Goal: Information Seeking & Learning: Learn about a topic

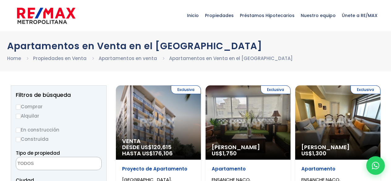
select select
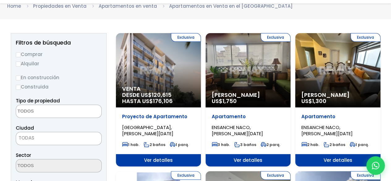
scroll to position [62, 0]
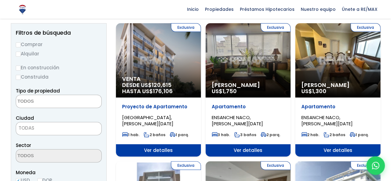
click at [20, 44] on label "Comprar" at bounding box center [59, 44] width 86 height 8
click at [20, 44] on input "Comprar" at bounding box center [18, 44] width 5 height 5
radio input "true"
click at [16, 79] on input "Construida" at bounding box center [18, 77] width 5 height 5
radio input "true"
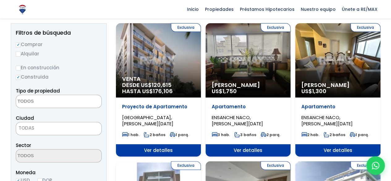
click at [50, 103] on textarea "Search" at bounding box center [46, 101] width 60 height 13
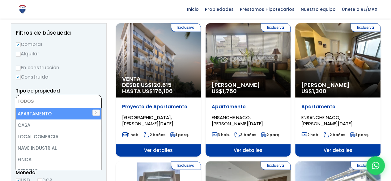
click at [55, 114] on li "APARTAMENTO" at bounding box center [59, 113] width 86 height 11
select select "apartment"
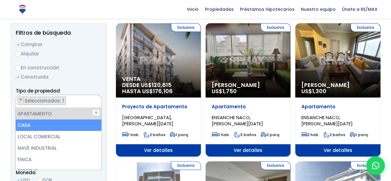
click at [89, 77] on label "Construida" at bounding box center [59, 77] width 86 height 8
click at [0, 0] on input "Construida" at bounding box center [0, 0] width 0 height 0
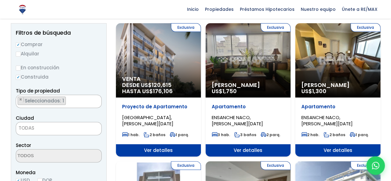
click at [70, 131] on span "TODAS" at bounding box center [58, 128] width 85 height 9
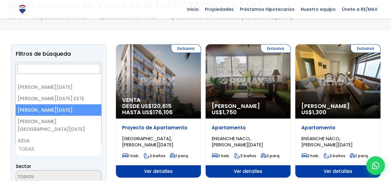
scroll to position [31, 0]
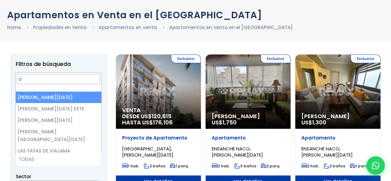
type input "d"
select select "1"
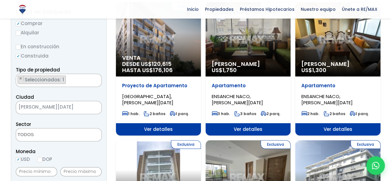
scroll to position [93, 0]
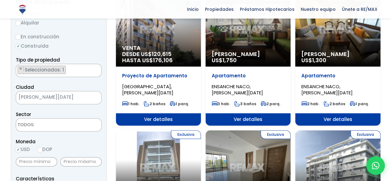
click at [73, 121] on span at bounding box center [59, 124] width 86 height 13
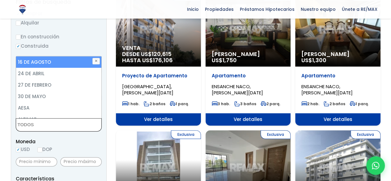
click at [73, 122] on span at bounding box center [59, 124] width 86 height 13
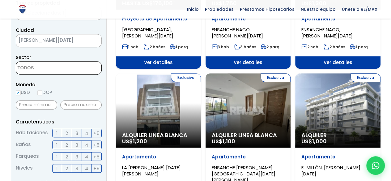
scroll to position [154, 0]
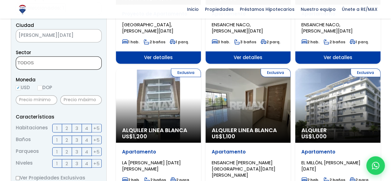
click at [18, 89] on input "USD" at bounding box center [18, 87] width 5 height 5
click at [40, 88] on input "DOP" at bounding box center [39, 87] width 5 height 5
radio input "true"
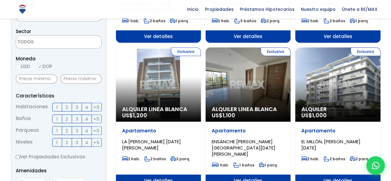
scroll to position [185, 0]
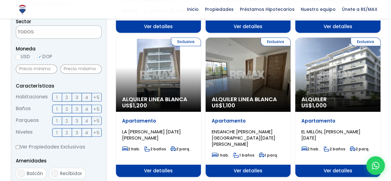
click at [68, 98] on span "2" at bounding box center [66, 97] width 2 height 8
click at [0, 0] on input "2" at bounding box center [0, 0] width 0 height 0
click at [69, 109] on label "2" at bounding box center [67, 108] width 10 height 9
click at [0, 0] on input "2" at bounding box center [0, 0] width 0 height 0
click at [67, 120] on span "2" at bounding box center [66, 121] width 2 height 8
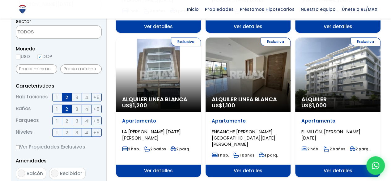
click at [0, 0] on input "2" at bounding box center [0, 0] width 0 height 0
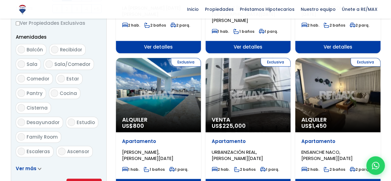
scroll to position [371, 0]
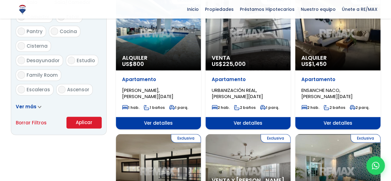
click at [82, 117] on button "Aplicar" at bounding box center [83, 122] width 35 height 12
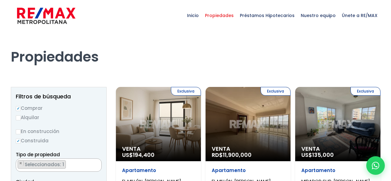
click at [82, 121] on label "Alquilar" at bounding box center [59, 117] width 86 height 8
click at [21, 120] on input "Alquilar" at bounding box center [18, 117] width 5 height 5
radio input "true"
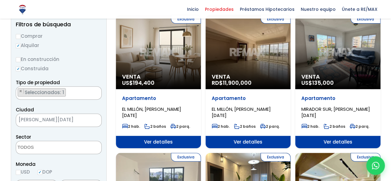
scroll to position [62, 0]
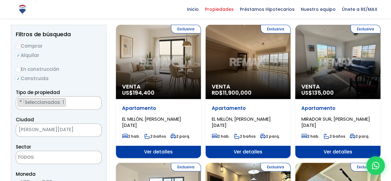
click at [329, 68] on div "Exclusiva Venta US$ 135,000" at bounding box center [337, 62] width 85 height 74
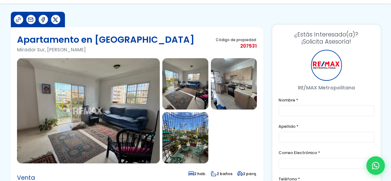
scroll to position [31, 0]
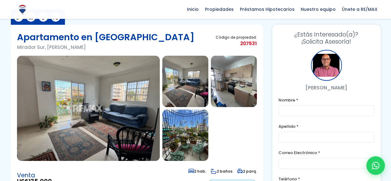
click at [73, 125] on img at bounding box center [88, 108] width 143 height 105
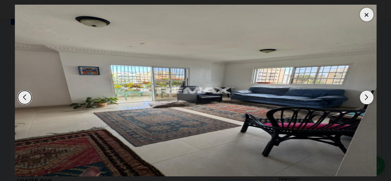
click at [364, 100] on div "Next slide" at bounding box center [366, 97] width 14 height 14
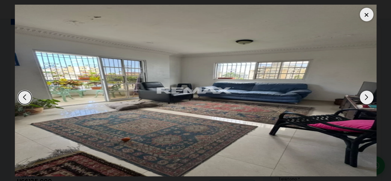
click at [364, 100] on div "Next slide" at bounding box center [366, 97] width 14 height 14
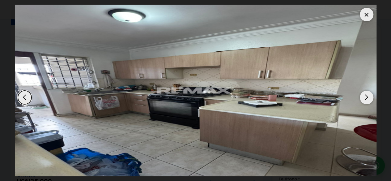
click at [364, 100] on div "Next slide" at bounding box center [366, 97] width 14 height 14
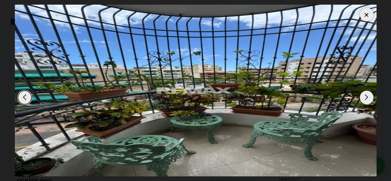
click at [364, 100] on div "Next slide" at bounding box center [366, 97] width 14 height 14
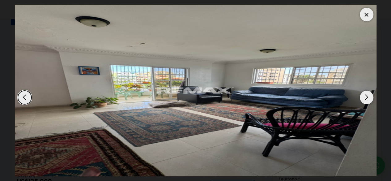
click at [364, 100] on div "Next slide" at bounding box center [366, 97] width 14 height 14
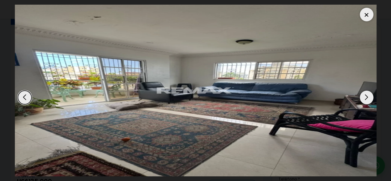
click at [371, 13] on div at bounding box center [366, 15] width 14 height 14
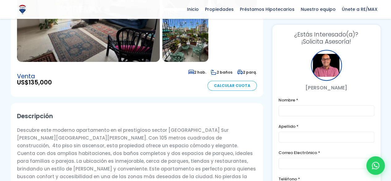
scroll to position [62, 0]
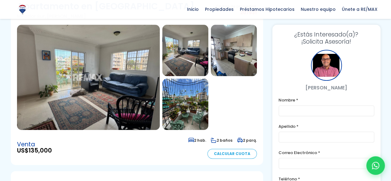
click at [110, 104] on img at bounding box center [88, 77] width 143 height 105
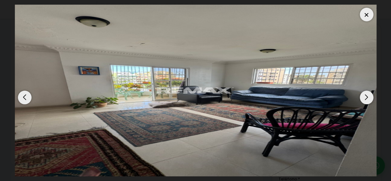
click at [370, 17] on div at bounding box center [366, 15] width 14 height 14
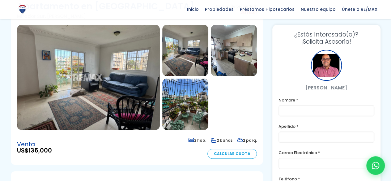
click at [233, 59] on img at bounding box center [234, 50] width 46 height 51
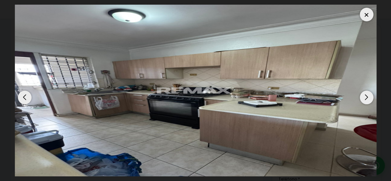
click at [367, 18] on div at bounding box center [366, 15] width 14 height 14
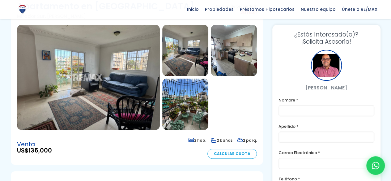
click at [199, 111] on img at bounding box center [185, 103] width 46 height 51
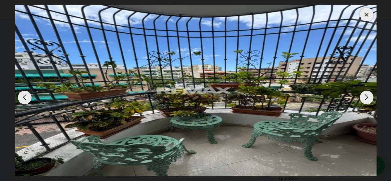
click at [360, 16] on div at bounding box center [366, 15] width 14 height 14
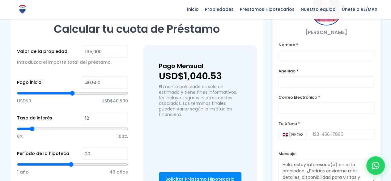
scroll to position [401, 0]
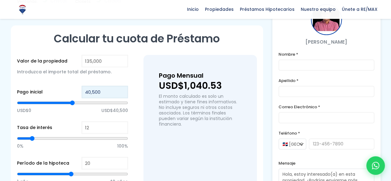
drag, startPoint x: 100, startPoint y: 84, endPoint x: 76, endPoint y: 86, distance: 24.2
click at [76, 86] on div "Pago inicial 40,500 USD$0 USD$40,500" at bounding box center [72, 104] width 111 height 36
type input "3"
type input "33"
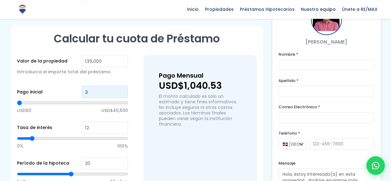
type input "33"
type input "337"
type input "3,375"
type input "3375"
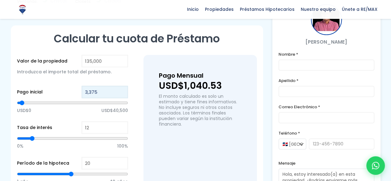
type input "33,750"
type input "33750"
type input "33,750"
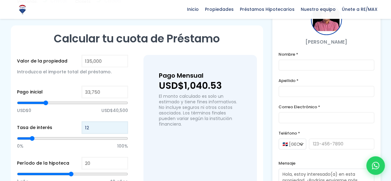
drag, startPoint x: 93, startPoint y: 123, endPoint x: 78, endPoint y: 122, distance: 14.5
click at [78, 122] on div "Tasa de interés 12 0% 100%" at bounding box center [72, 139] width 111 height 36
type input "7"
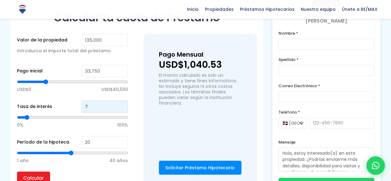
scroll to position [432, 0]
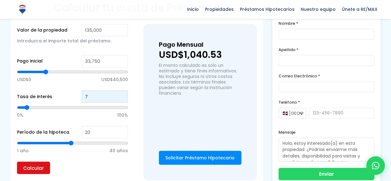
type input "7"
click at [20, 161] on input "Calcular" at bounding box center [33, 167] width 33 height 12
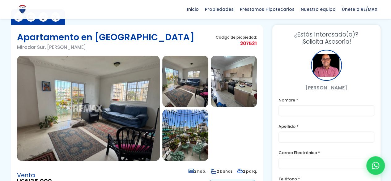
scroll to position [31, 0]
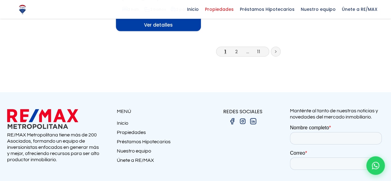
scroll to position [834, 0]
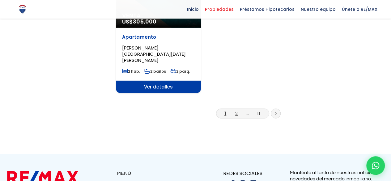
click at [236, 110] on link "2" at bounding box center [236, 113] width 2 height 6
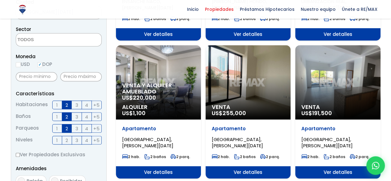
scroll to position [185, 0]
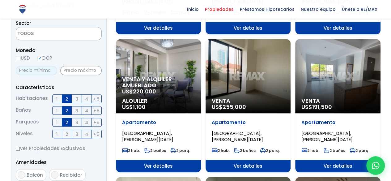
click at [48, 70] on input "text" at bounding box center [36, 70] width 41 height 9
type input "7,000,000"
click at [72, 70] on input "text" at bounding box center [80, 70] width 41 height 9
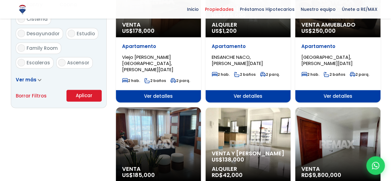
scroll to position [432, 0]
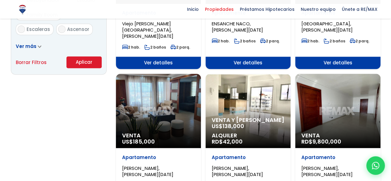
type input "9,000,000"
click at [82, 63] on button "Aplicar" at bounding box center [83, 62] width 35 height 12
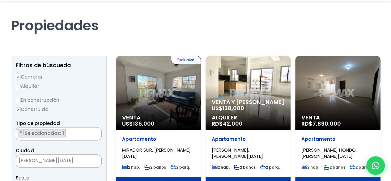
scroll to position [62, 0]
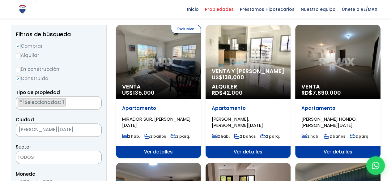
click at [252, 49] on div "Venta y [PERSON_NAME] US$ 138,000 Alquiler RD$ 42,000" at bounding box center [247, 62] width 85 height 74
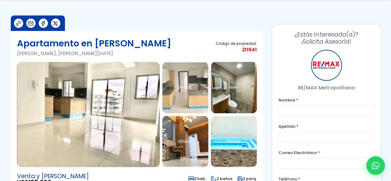
scroll to position [31, 0]
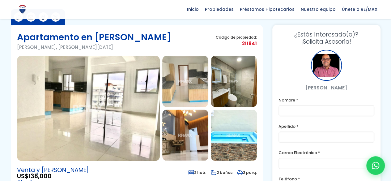
click at [101, 111] on img at bounding box center [88, 108] width 143 height 105
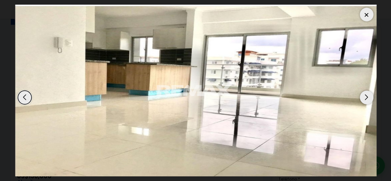
click at [368, 99] on div "Next slide" at bounding box center [366, 97] width 14 height 14
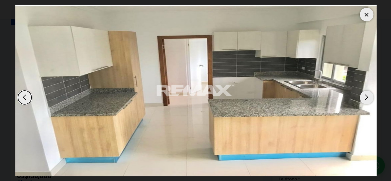
click at [368, 99] on div "Next slide" at bounding box center [366, 97] width 14 height 14
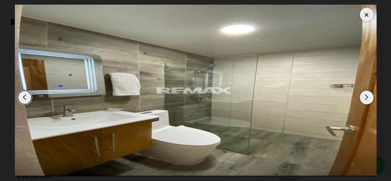
click at [368, 99] on div "Next slide" at bounding box center [366, 97] width 14 height 14
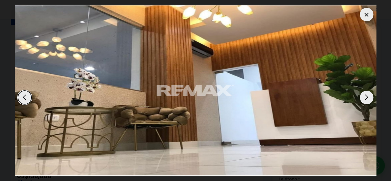
click at [368, 99] on div "Next slide" at bounding box center [366, 97] width 14 height 14
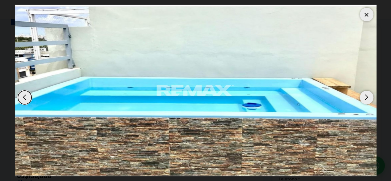
click at [368, 99] on div "Next slide" at bounding box center [366, 97] width 14 height 14
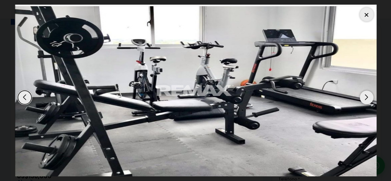
click at [368, 99] on div "Next slide" at bounding box center [366, 97] width 14 height 14
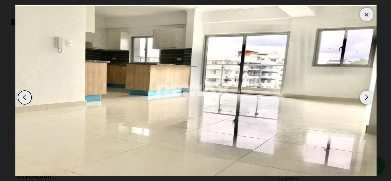
click at [364, 17] on div at bounding box center [366, 15] width 14 height 14
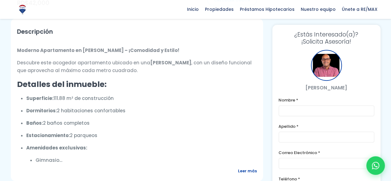
scroll to position [0, 0]
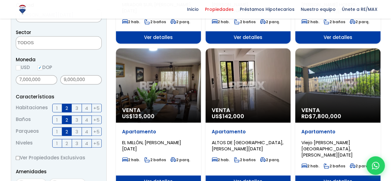
scroll to position [185, 0]
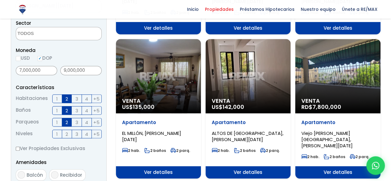
click at [151, 78] on div "Venta US$ 135,000" at bounding box center [158, 76] width 85 height 74
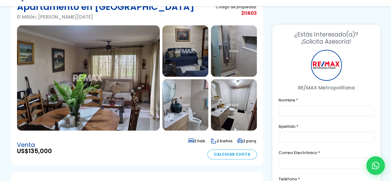
scroll to position [62, 0]
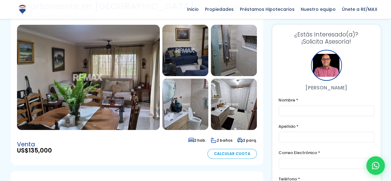
click at [69, 87] on img at bounding box center [88, 77] width 143 height 105
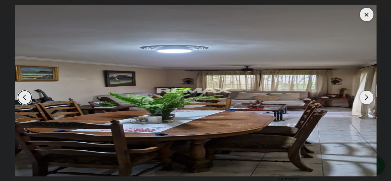
click at [366, 98] on div "Next slide" at bounding box center [366, 97] width 14 height 14
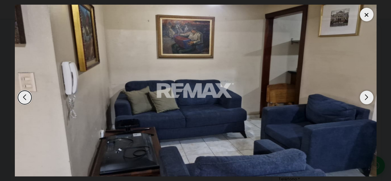
click at [366, 98] on div "Next slide" at bounding box center [366, 97] width 14 height 14
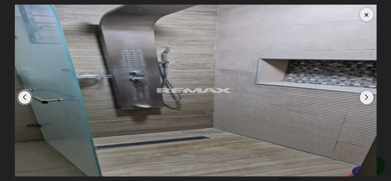
click at [366, 98] on div "Next slide" at bounding box center [366, 97] width 14 height 14
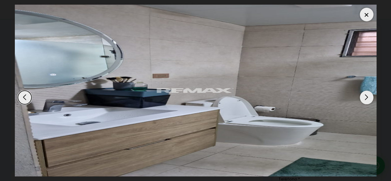
click at [366, 98] on div "Next slide" at bounding box center [366, 97] width 14 height 14
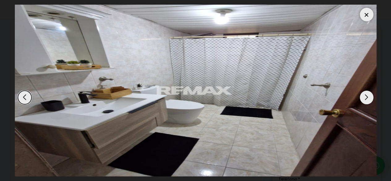
click at [366, 98] on div "Next slide" at bounding box center [366, 97] width 14 height 14
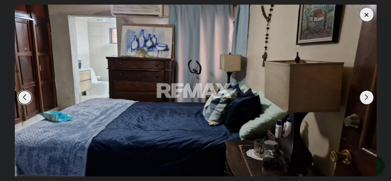
click at [366, 98] on div "Next slide" at bounding box center [366, 97] width 14 height 14
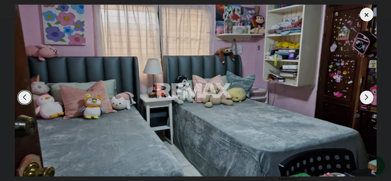
click at [366, 98] on div "Next slide" at bounding box center [366, 97] width 14 height 14
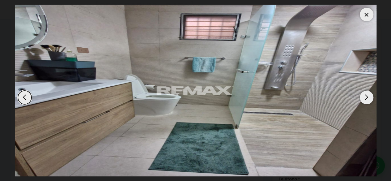
click at [369, 19] on div at bounding box center [366, 15] width 14 height 14
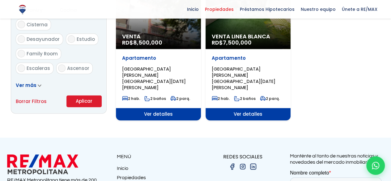
scroll to position [463, 0]
